Goal: Entertainment & Leisure: Consume media (video, audio)

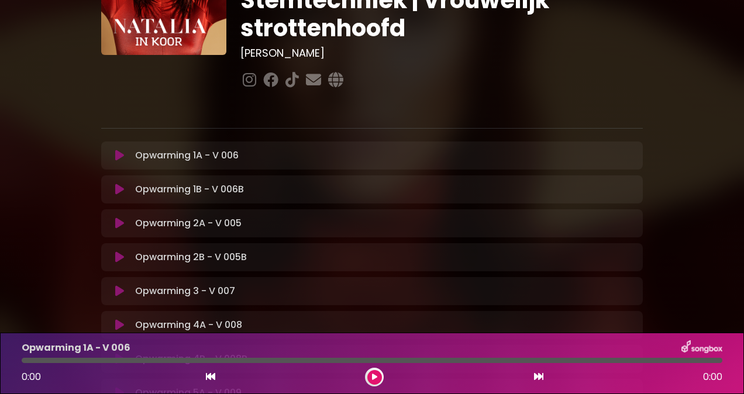
scroll to position [109, 0]
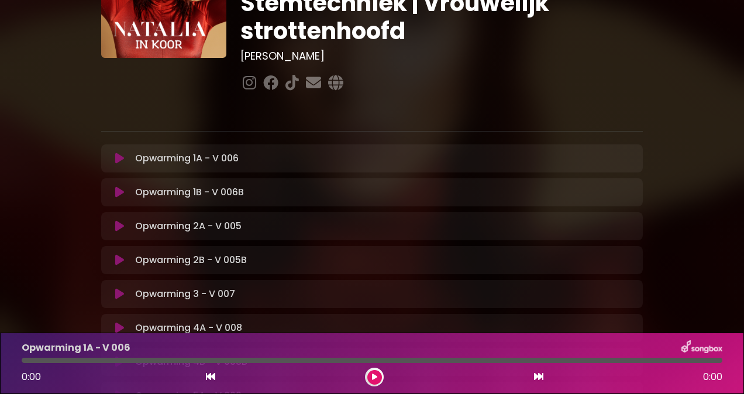
click at [113, 153] on button at bounding box center [119, 159] width 22 height 12
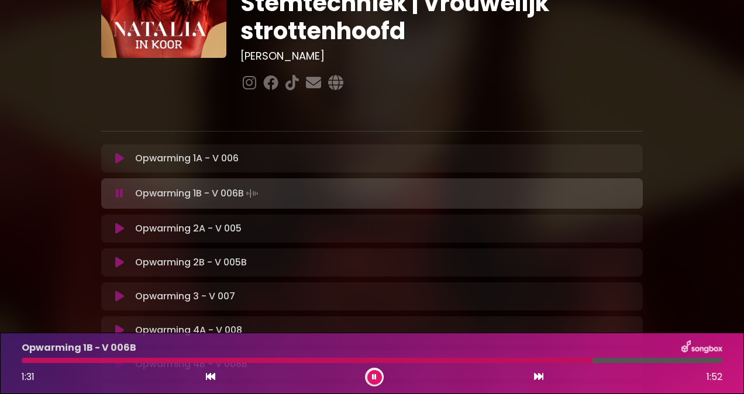
click at [112, 223] on button at bounding box center [119, 229] width 22 height 12
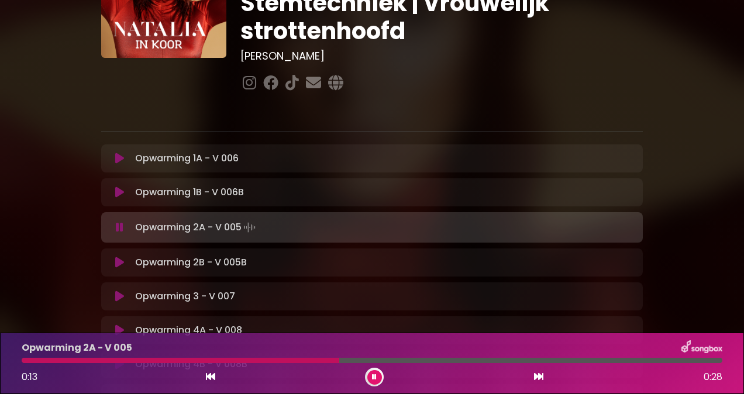
click at [120, 291] on icon at bounding box center [119, 297] width 9 height 12
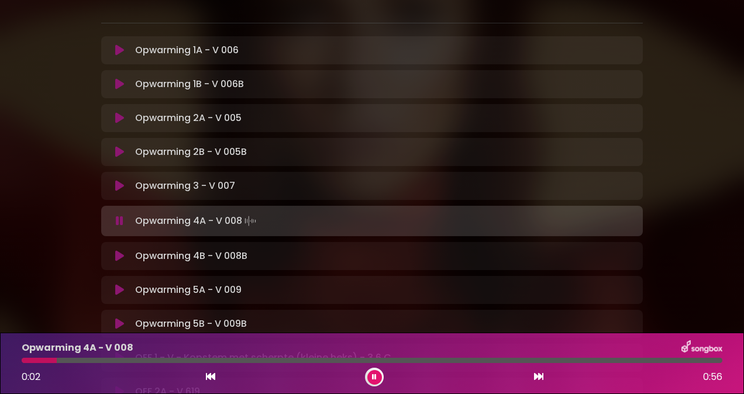
scroll to position [219, 0]
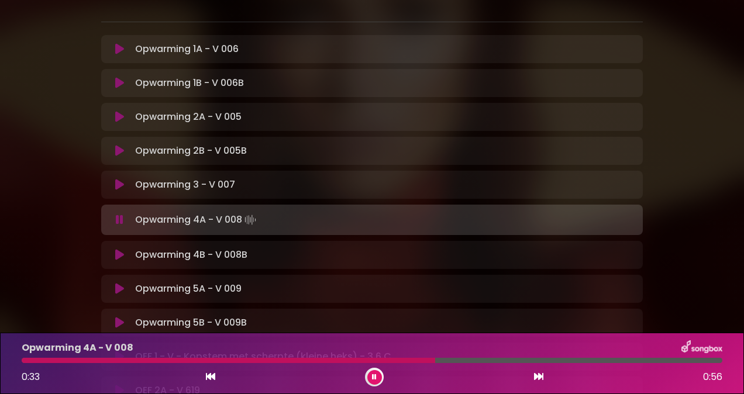
click at [125, 249] on button at bounding box center [119, 255] width 22 height 12
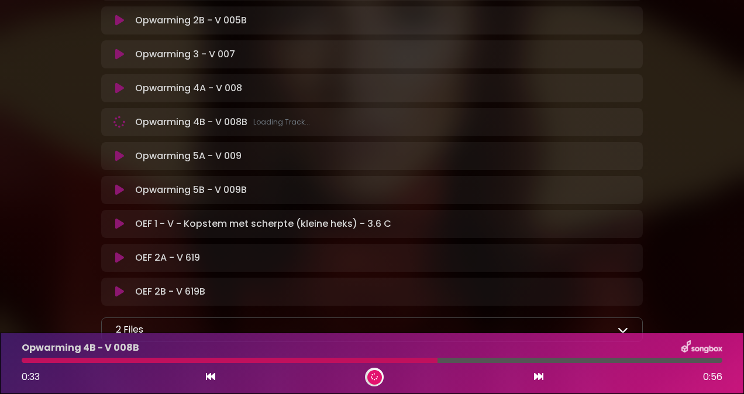
scroll to position [348, 0]
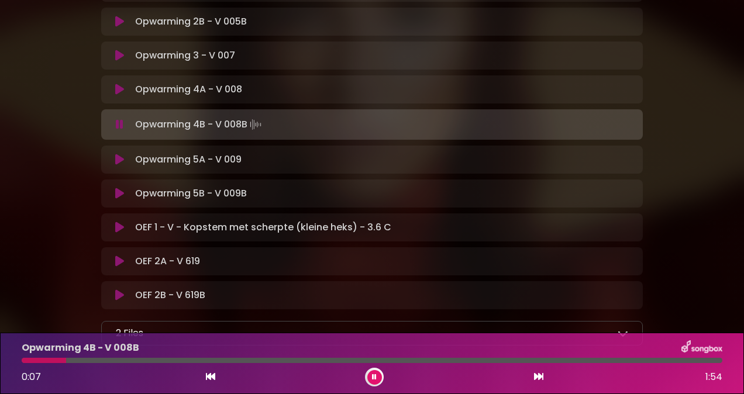
click at [120, 154] on icon at bounding box center [119, 160] width 9 height 12
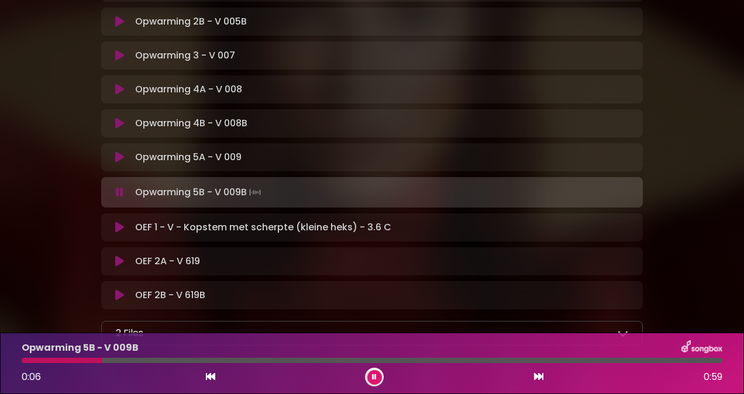
click at [116, 213] on div "OEF 1 - V - Kopstem met scherpte (kleine heks) - 3.6 C Loading Track... Name" at bounding box center [371, 227] width 541 height 28
click at [117, 222] on icon at bounding box center [119, 228] width 9 height 12
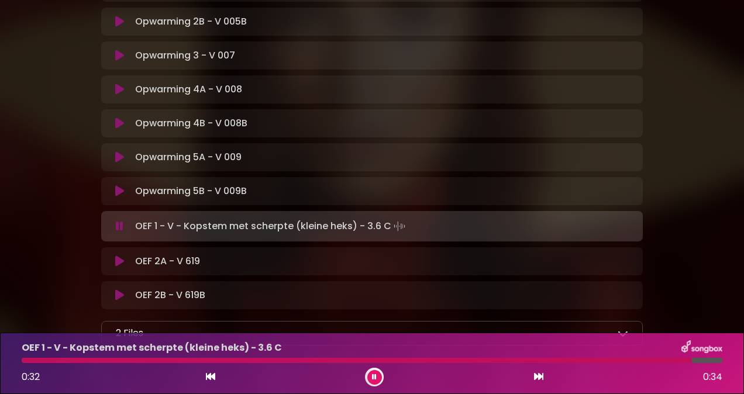
click at [123, 255] on icon at bounding box center [119, 261] width 9 height 12
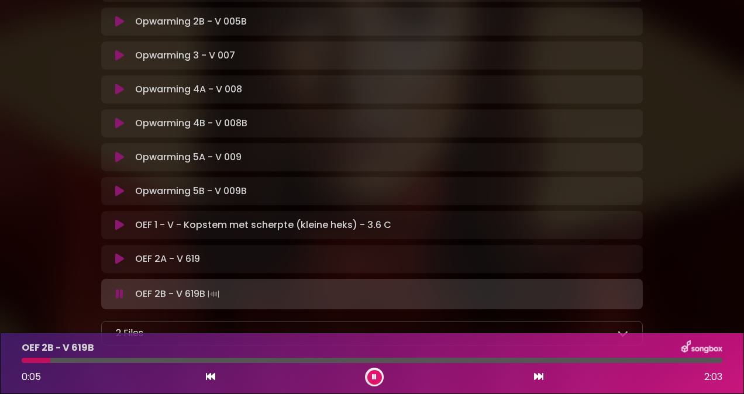
scroll to position [379, 0]
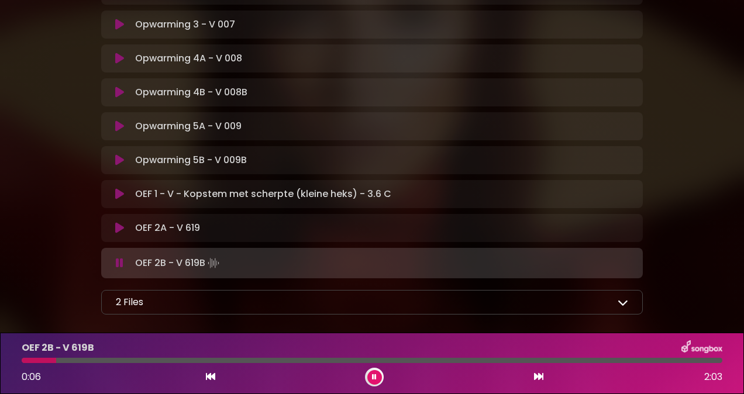
click at [166, 290] on div "2 Files Korte uitleg OPWARMING - Natalia In Koor.pdf Uitleg oefeningen geaspire…" at bounding box center [371, 302] width 541 height 25
click at [174, 295] on div "2 Files" at bounding box center [372, 302] width 512 height 14
click at [623, 290] on div "2 Files Korte uitleg OPWARMING - Natalia In Koor.pdf Uitleg oefeningen geaspire…" at bounding box center [371, 302] width 541 height 25
click at [621, 297] on icon at bounding box center [622, 302] width 11 height 11
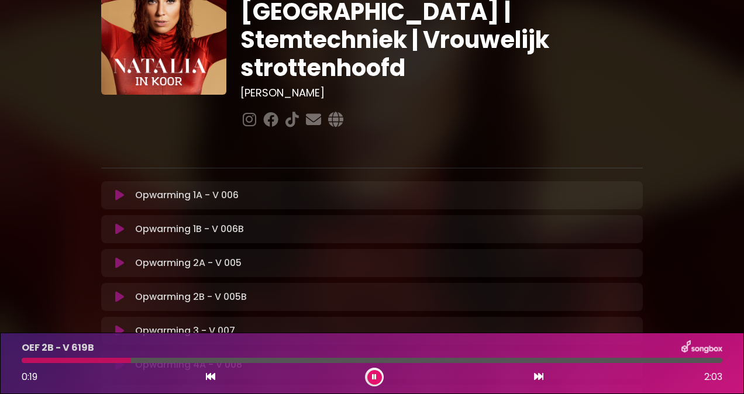
scroll to position [0, 0]
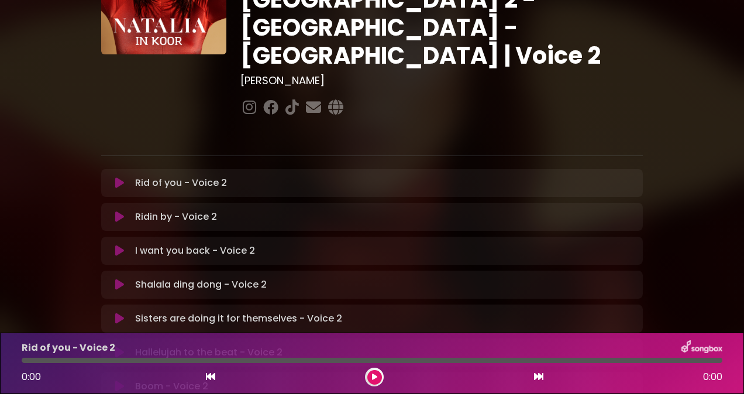
scroll to position [112, 0]
click at [115, 178] on icon at bounding box center [119, 184] width 9 height 12
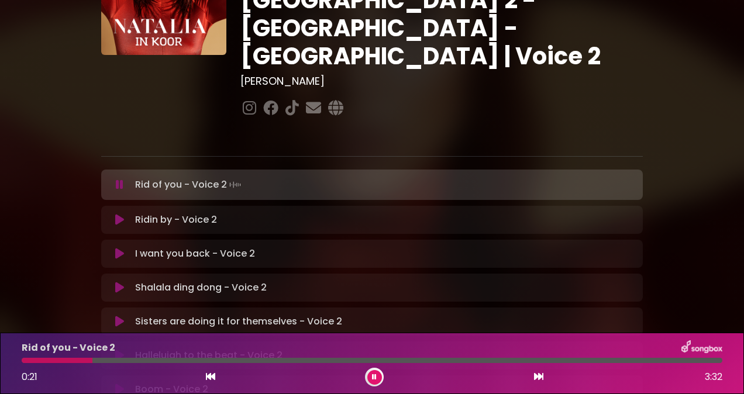
click at [50, 359] on div at bounding box center [57, 360] width 71 height 5
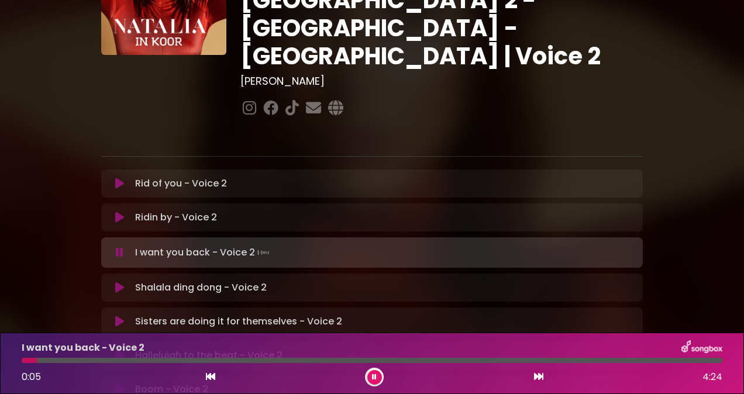
click at [30, 196] on div "[PERSON_NAME] in [GEOGRAPHIC_DATA] | [GEOGRAPHIC_DATA] 2 - [GEOGRAPHIC_DATA] - …" at bounding box center [372, 247] width 744 height 691
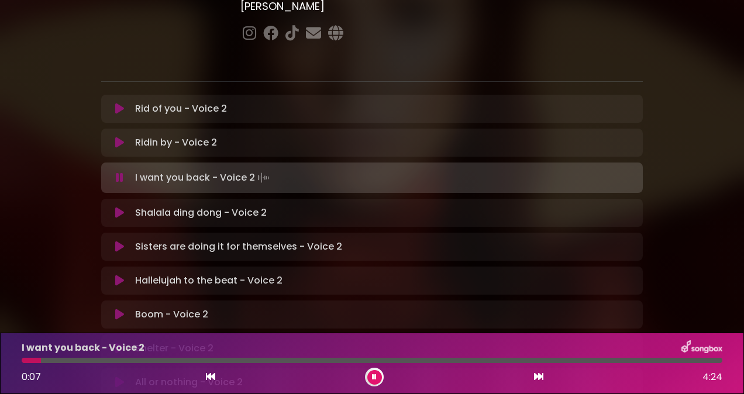
scroll to position [186, 0]
click at [374, 378] on icon at bounding box center [374, 377] width 5 height 7
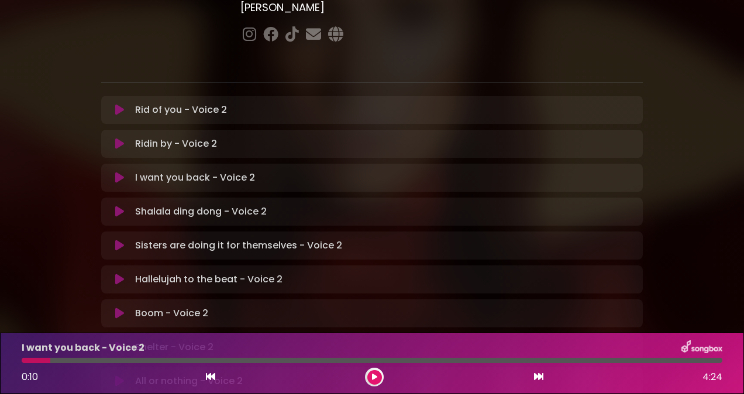
click at [377, 381] on button at bounding box center [374, 377] width 15 height 15
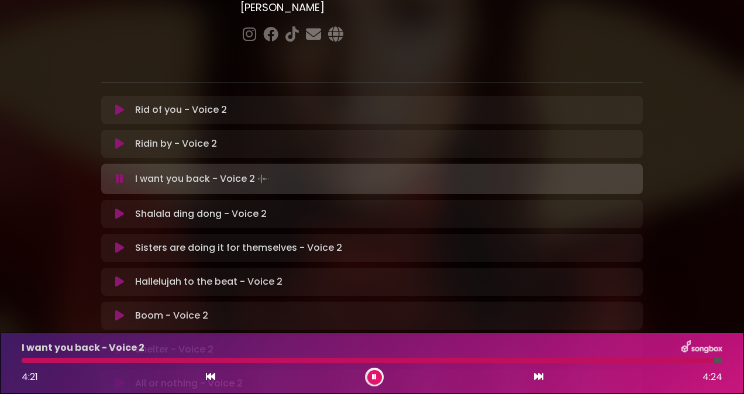
click at [126, 208] on button at bounding box center [119, 214] width 22 height 12
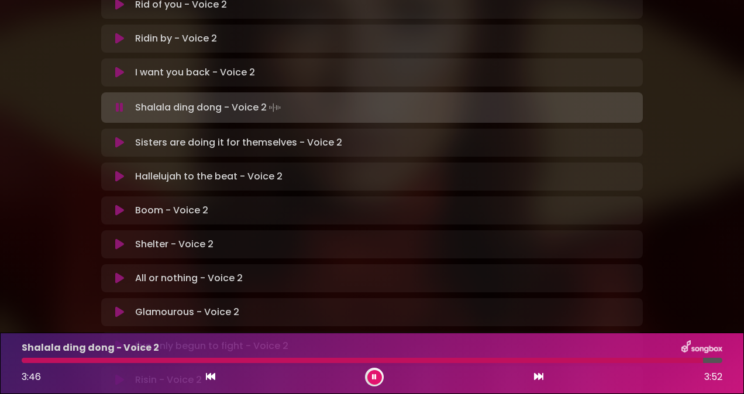
scroll to position [319, 0]
